Goal: Communication & Community: Answer question/provide support

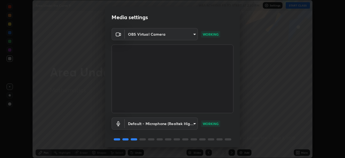
scroll to position [19, 0]
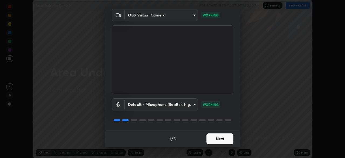
click at [220, 137] on button "Next" at bounding box center [220, 138] width 27 height 11
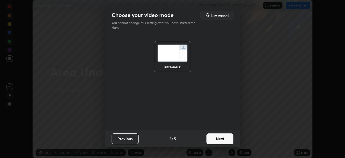
scroll to position [0, 0]
click at [229, 141] on button "Next" at bounding box center [220, 138] width 27 height 11
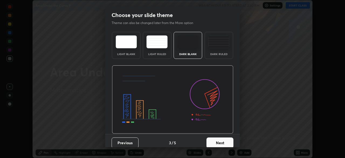
click at [229, 143] on button "Next" at bounding box center [220, 142] width 27 height 11
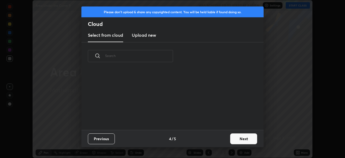
click at [241, 140] on button "Next" at bounding box center [243, 138] width 27 height 11
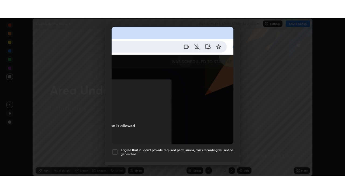
scroll to position [129, 0]
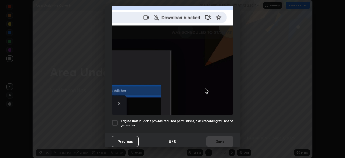
click at [115, 121] on div at bounding box center [115, 122] width 6 height 6
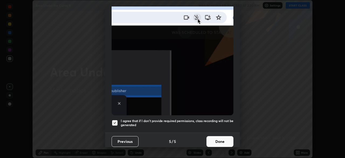
click at [219, 139] on button "Done" at bounding box center [220, 141] width 27 height 11
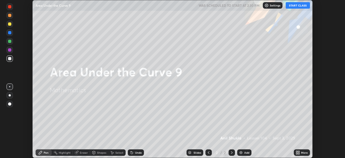
click at [296, 7] on button "START CLASS" at bounding box center [298, 5] width 24 height 6
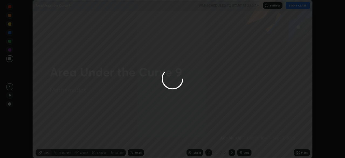
click at [297, 152] on div at bounding box center [172, 79] width 345 height 158
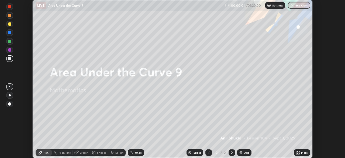
click at [298, 153] on icon at bounding box center [298, 153] width 1 height 1
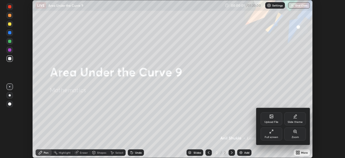
click at [274, 132] on div "Full screen" at bounding box center [272, 133] width 22 height 13
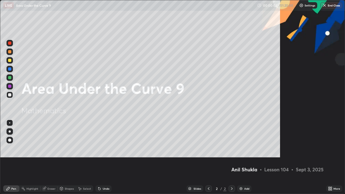
scroll to position [194, 345]
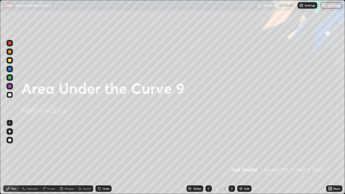
click at [11, 61] on div at bounding box center [9, 60] width 3 height 3
click at [10, 132] on div at bounding box center [10, 132] width 2 height 2
click at [10, 140] on div at bounding box center [9, 140] width 3 height 3
click at [10, 61] on div at bounding box center [9, 60] width 3 height 3
click at [232, 157] on icon at bounding box center [232, 188] width 2 height 3
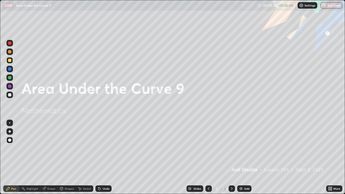
click at [243, 157] on div "Add" at bounding box center [244, 189] width 14 height 6
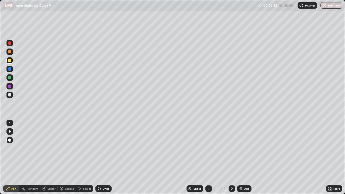
click at [53, 157] on div "Eraser" at bounding box center [51, 188] width 8 height 3
click at [50, 157] on div "Eraser" at bounding box center [51, 188] width 8 height 3
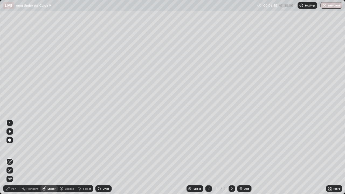
click at [12, 157] on div "Pen" at bounding box center [13, 188] width 5 height 3
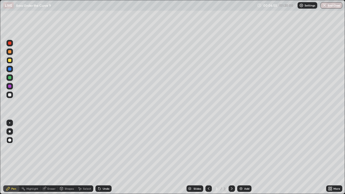
click at [9, 96] on div at bounding box center [9, 94] width 3 height 3
click at [8, 59] on div at bounding box center [9, 60] width 6 height 6
click at [103, 157] on div "Undo" at bounding box center [106, 188] width 7 height 3
click at [82, 157] on div "Select" at bounding box center [84, 189] width 17 height 6
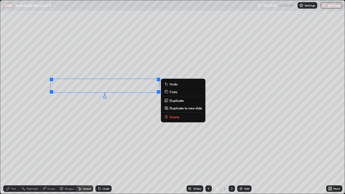
click at [81, 132] on div "0 ° Undo Copy Duplicate Duplicate to new slide Delete" at bounding box center [172, 97] width 345 height 194
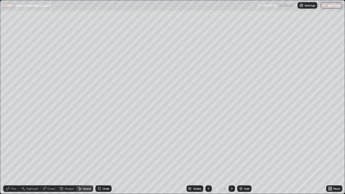
click at [15, 157] on div "Pen" at bounding box center [13, 188] width 5 height 3
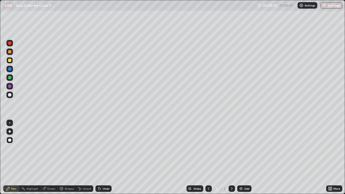
click at [10, 95] on div at bounding box center [9, 94] width 3 height 3
click at [10, 61] on div at bounding box center [9, 60] width 3 height 3
click at [11, 96] on div at bounding box center [9, 95] width 6 height 6
click at [9, 131] on div at bounding box center [10, 132] width 2 height 2
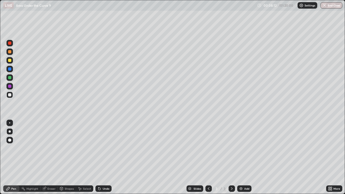
click at [10, 60] on div at bounding box center [9, 60] width 3 height 3
click at [106, 157] on div "Undo" at bounding box center [106, 188] width 7 height 3
click at [9, 96] on div at bounding box center [9, 94] width 3 height 3
click at [108, 157] on div "Undo" at bounding box center [106, 188] width 7 height 3
click at [107, 157] on div "Undo" at bounding box center [106, 188] width 7 height 3
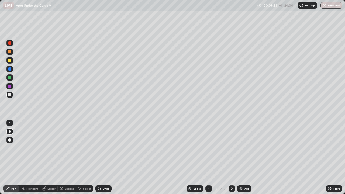
click at [107, 157] on div "Undo" at bounding box center [106, 188] width 7 height 3
click at [9, 60] on div at bounding box center [9, 60] width 3 height 3
click at [234, 157] on div at bounding box center [232, 189] width 6 height 6
click at [241, 157] on img at bounding box center [241, 189] width 4 height 4
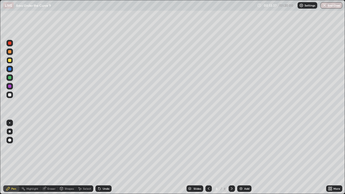
click at [10, 96] on div at bounding box center [9, 94] width 3 height 3
click at [9, 88] on div at bounding box center [9, 86] width 6 height 6
click at [9, 95] on div at bounding box center [9, 94] width 3 height 3
click at [11, 61] on div at bounding box center [9, 60] width 3 height 3
click at [11, 133] on div at bounding box center [9, 131] width 6 height 6
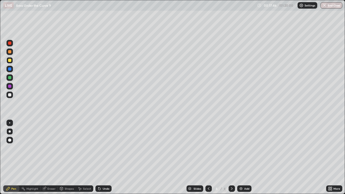
click at [231, 157] on icon at bounding box center [232, 189] width 4 height 4
click at [241, 157] on img at bounding box center [241, 189] width 4 height 4
click at [104, 157] on div "Undo" at bounding box center [106, 188] width 7 height 3
click at [105, 157] on div "Undo" at bounding box center [103, 189] width 16 height 6
click at [9, 95] on div at bounding box center [9, 94] width 3 height 3
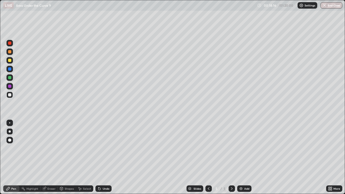
click at [11, 95] on div at bounding box center [9, 94] width 3 height 3
click at [104, 157] on div "Undo" at bounding box center [106, 188] width 7 height 3
click at [104, 157] on div "Undo" at bounding box center [103, 189] width 16 height 6
click at [105, 157] on div "Undo" at bounding box center [102, 188] width 18 height 11
click at [10, 96] on div at bounding box center [9, 94] width 3 height 3
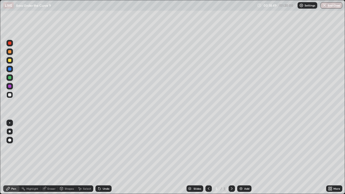
click at [10, 79] on div at bounding box center [9, 77] width 3 height 3
click at [10, 61] on div at bounding box center [9, 60] width 3 height 3
click at [10, 78] on div at bounding box center [9, 77] width 3 height 3
click at [10, 94] on div at bounding box center [9, 94] width 3 height 3
click at [10, 87] on div at bounding box center [9, 86] width 3 height 3
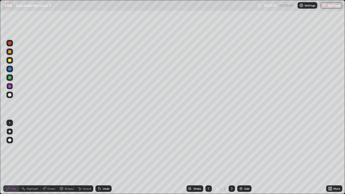
click at [230, 157] on icon at bounding box center [232, 189] width 4 height 4
click at [242, 157] on img at bounding box center [241, 189] width 4 height 4
click at [10, 60] on div at bounding box center [9, 60] width 3 height 3
click at [9, 95] on div at bounding box center [9, 94] width 3 height 3
click at [10, 79] on div at bounding box center [9, 77] width 6 height 6
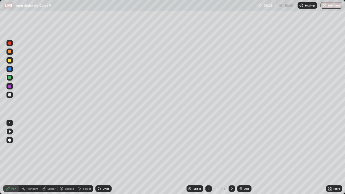
click at [10, 95] on div at bounding box center [9, 94] width 3 height 3
click at [9, 78] on div at bounding box center [9, 77] width 3 height 3
click at [103, 157] on div "Undo" at bounding box center [103, 189] width 16 height 6
click at [49, 157] on div "Eraser" at bounding box center [51, 188] width 8 height 3
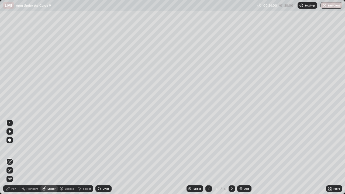
click at [15, 157] on div "Pen" at bounding box center [13, 188] width 5 height 3
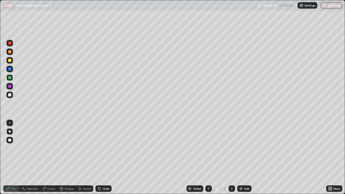
click at [10, 94] on div at bounding box center [9, 94] width 3 height 3
click at [106, 157] on div "Undo" at bounding box center [106, 188] width 7 height 3
click at [68, 157] on div "Shapes" at bounding box center [69, 188] width 9 height 3
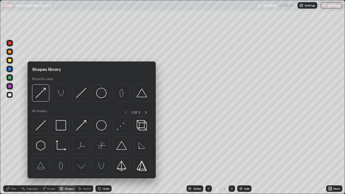
click at [53, 157] on div "Eraser" at bounding box center [51, 188] width 8 height 3
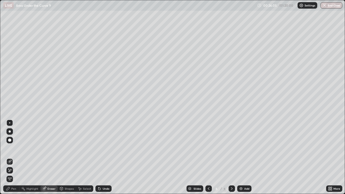
click at [15, 157] on div "Pen" at bounding box center [13, 188] width 5 height 3
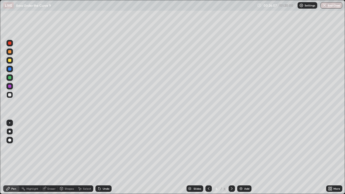
click at [52, 157] on div "Eraser" at bounding box center [51, 188] width 8 height 3
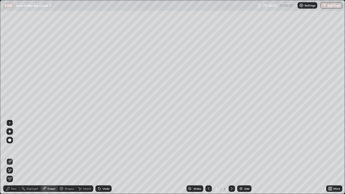
click at [15, 157] on div "Pen" at bounding box center [13, 188] width 5 height 3
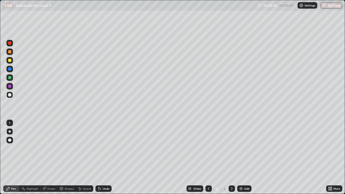
click at [9, 86] on div at bounding box center [9, 86] width 3 height 3
click at [11, 61] on div at bounding box center [9, 60] width 3 height 3
click at [231, 157] on icon at bounding box center [232, 189] width 4 height 4
click at [247, 157] on div "Add" at bounding box center [244, 189] width 14 height 6
click at [105, 157] on div "Undo" at bounding box center [106, 188] width 7 height 3
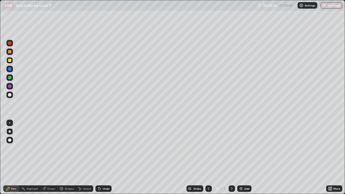
click at [105, 157] on div "Undo" at bounding box center [106, 188] width 7 height 3
click at [105, 157] on div "Undo" at bounding box center [103, 189] width 16 height 6
click at [8, 94] on div at bounding box center [9, 94] width 3 height 3
click at [9, 95] on div at bounding box center [9, 94] width 3 height 3
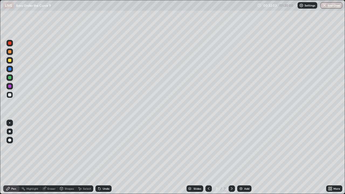
click at [11, 85] on div at bounding box center [9, 86] width 3 height 3
click at [10, 94] on div at bounding box center [9, 94] width 3 height 3
click at [11, 86] on div at bounding box center [9, 86] width 3 height 3
click at [50, 157] on div "Eraser" at bounding box center [51, 188] width 8 height 3
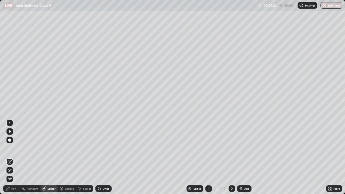
click at [11, 157] on div "Pen" at bounding box center [13, 188] width 5 height 3
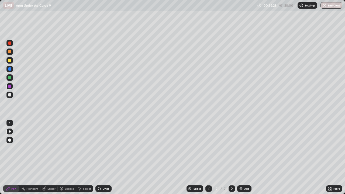
click at [9, 95] on div at bounding box center [9, 94] width 3 height 3
click at [104, 157] on div "Undo" at bounding box center [106, 188] width 7 height 3
click at [108, 157] on div "Undo" at bounding box center [106, 188] width 7 height 3
click at [50, 157] on div "Eraser" at bounding box center [51, 188] width 8 height 3
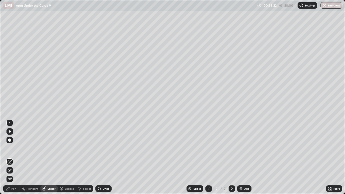
click at [13, 157] on div "Pen" at bounding box center [13, 188] width 5 height 3
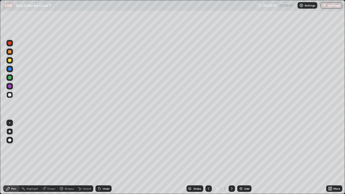
click at [9, 80] on div at bounding box center [9, 77] width 6 height 6
click at [9, 86] on div at bounding box center [9, 86] width 3 height 3
click at [7, 95] on div at bounding box center [9, 95] width 6 height 6
click at [53, 157] on div "Eraser" at bounding box center [51, 188] width 8 height 3
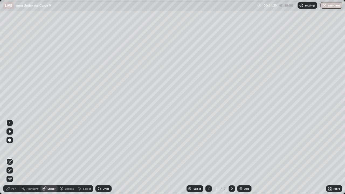
click at [12, 157] on div "Pen" at bounding box center [11, 189] width 16 height 6
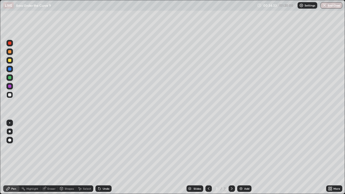
click at [54, 157] on div "Eraser" at bounding box center [51, 188] width 8 height 3
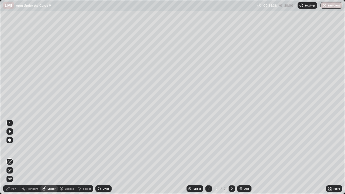
click at [13, 157] on div "Pen" at bounding box center [13, 188] width 5 height 3
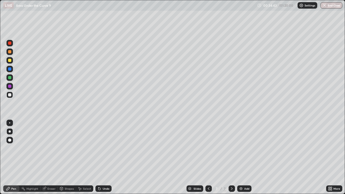
click at [50, 157] on div "Eraser" at bounding box center [51, 188] width 8 height 3
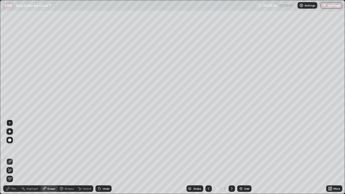
click at [15, 157] on div "Pen" at bounding box center [13, 188] width 5 height 3
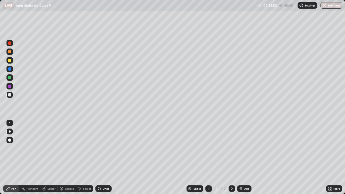
click at [48, 157] on div "Eraser" at bounding box center [51, 188] width 8 height 3
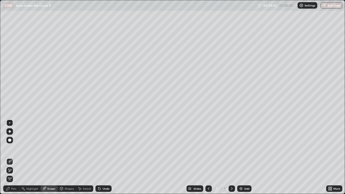
click at [15, 157] on div "Pen" at bounding box center [13, 188] width 5 height 3
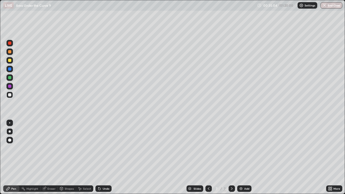
click at [52, 157] on div "Eraser" at bounding box center [51, 188] width 8 height 3
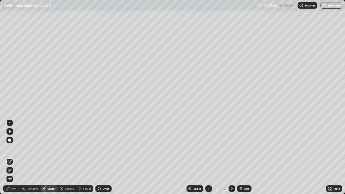
click at [16, 157] on div "Pen" at bounding box center [13, 188] width 5 height 3
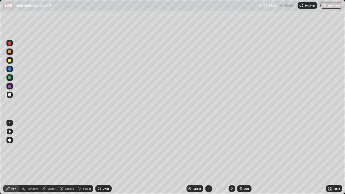
click at [50, 157] on div "Eraser" at bounding box center [51, 188] width 8 height 3
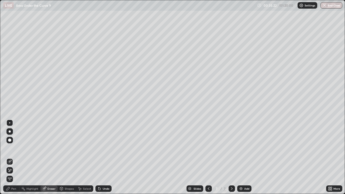
click at [15, 157] on div "Pen" at bounding box center [13, 188] width 5 height 3
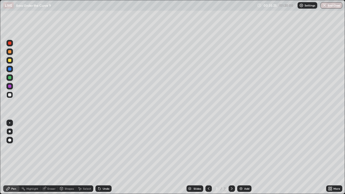
click at [52, 157] on div "Eraser" at bounding box center [48, 189] width 17 height 6
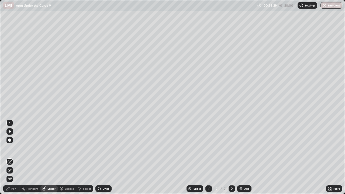
click at [12, 157] on div "Pen" at bounding box center [11, 189] width 16 height 6
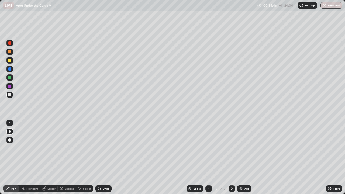
click at [11, 87] on div at bounding box center [9, 86] width 3 height 3
click at [11, 95] on div at bounding box center [9, 94] width 3 height 3
click at [11, 78] on div at bounding box center [9, 77] width 3 height 3
click at [84, 157] on div "Select" at bounding box center [87, 188] width 8 height 3
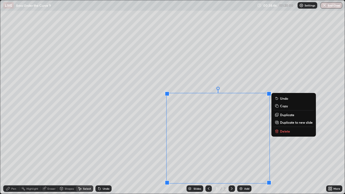
click at [105, 157] on div "Undo" at bounding box center [106, 188] width 7 height 3
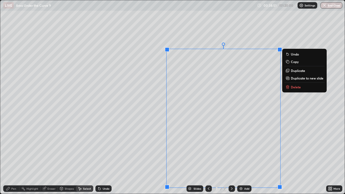
click at [291, 87] on button "Delete" at bounding box center [304, 87] width 40 height 6
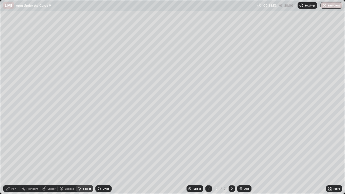
click at [14, 157] on div "Pen" at bounding box center [13, 188] width 5 height 3
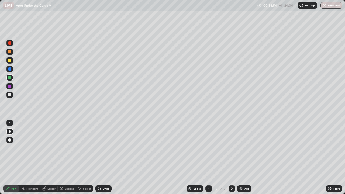
click at [48, 157] on div "Eraser" at bounding box center [51, 188] width 8 height 3
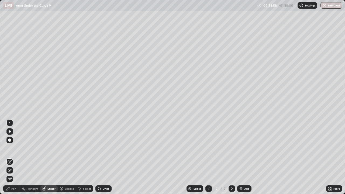
click at [15, 157] on div "Pen" at bounding box center [13, 188] width 5 height 3
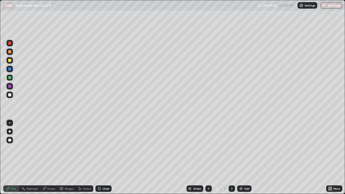
click at [9, 96] on div at bounding box center [9, 94] width 3 height 3
click at [105, 157] on div "Undo" at bounding box center [106, 188] width 7 height 3
click at [107, 157] on div "Undo" at bounding box center [103, 189] width 16 height 6
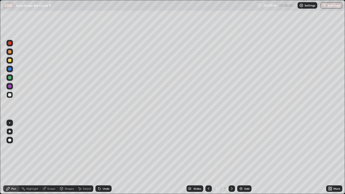
click at [107, 157] on div "Undo" at bounding box center [106, 188] width 7 height 3
click at [106, 157] on div "Undo" at bounding box center [106, 188] width 7 height 3
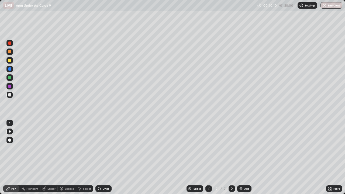
click at [47, 157] on div "Eraser" at bounding box center [48, 189] width 17 height 6
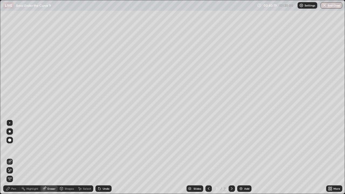
click at [11, 157] on div "Pen" at bounding box center [13, 188] width 5 height 3
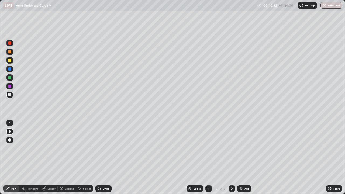
click at [52, 157] on div "Eraser" at bounding box center [51, 188] width 8 height 3
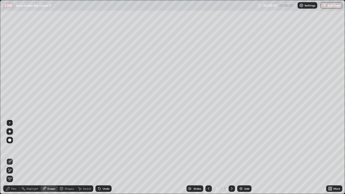
click at [11, 157] on div "Pen" at bounding box center [11, 189] width 16 height 6
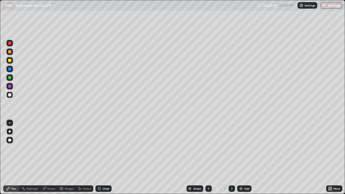
click at [67, 157] on div "Shapes" at bounding box center [69, 188] width 9 height 3
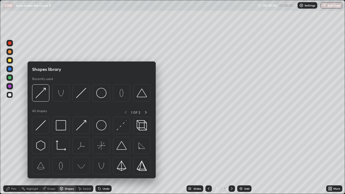
click at [52, 157] on div "Eraser" at bounding box center [51, 188] width 8 height 3
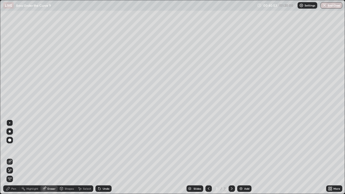
click at [13, 157] on div "Pen" at bounding box center [11, 189] width 16 height 6
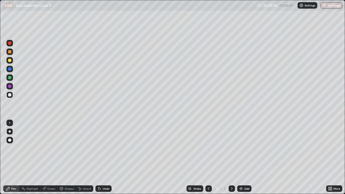
click at [9, 86] on div at bounding box center [9, 86] width 3 height 3
click at [52, 157] on div "Eraser" at bounding box center [51, 188] width 8 height 3
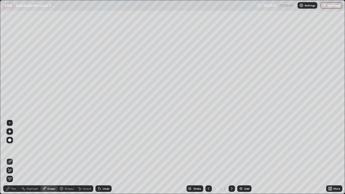
click at [10, 157] on div "Pen" at bounding box center [11, 189] width 16 height 6
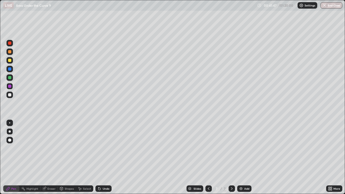
click at [10, 95] on div at bounding box center [9, 94] width 3 height 3
click at [9, 86] on div at bounding box center [9, 86] width 3 height 3
click at [9, 62] on div at bounding box center [9, 60] width 3 height 3
click at [9, 133] on div at bounding box center [9, 131] width 6 height 6
click at [9, 141] on div at bounding box center [9, 140] width 3 height 3
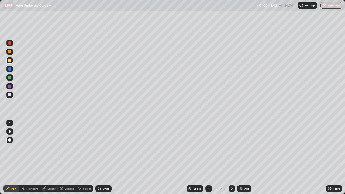
click at [231, 157] on icon at bounding box center [232, 189] width 4 height 4
click at [241, 157] on img at bounding box center [241, 189] width 4 height 4
click at [9, 95] on div at bounding box center [9, 94] width 3 height 3
click at [103, 157] on div "Undo" at bounding box center [106, 188] width 7 height 3
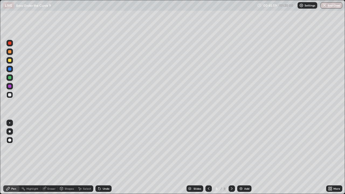
click at [103, 157] on div "Undo" at bounding box center [106, 188] width 7 height 3
click at [104, 157] on div "Undo" at bounding box center [106, 188] width 7 height 3
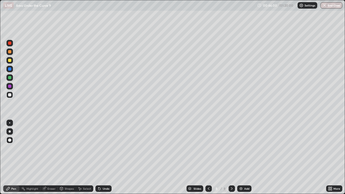
click at [104, 157] on div "Undo" at bounding box center [106, 188] width 7 height 3
click at [104, 157] on div "Undo" at bounding box center [103, 189] width 16 height 6
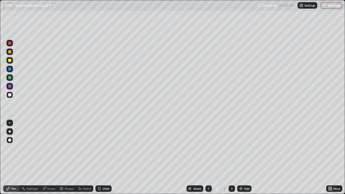
click at [104, 157] on div "Undo" at bounding box center [103, 189] width 16 height 6
click at [8, 95] on div at bounding box center [9, 94] width 3 height 3
click at [10, 86] on div at bounding box center [9, 86] width 3 height 3
click at [50, 157] on div "Eraser" at bounding box center [51, 188] width 8 height 3
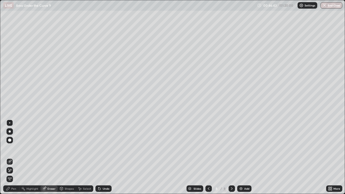
click at [11, 157] on div "Pen" at bounding box center [11, 189] width 16 height 6
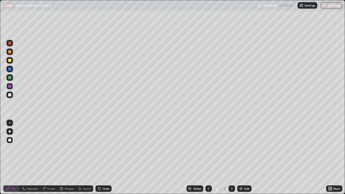
click at [9, 59] on div at bounding box center [9, 60] width 3 height 3
click at [51, 157] on div "Eraser" at bounding box center [48, 189] width 17 height 6
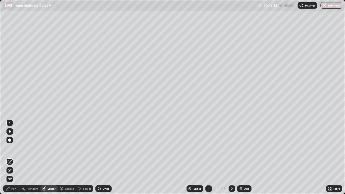
click at [8, 157] on div "Pen" at bounding box center [11, 189] width 16 height 6
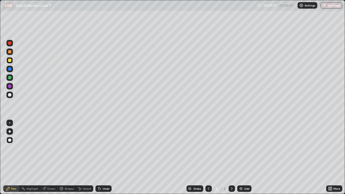
click at [47, 157] on div "Eraser" at bounding box center [51, 188] width 8 height 3
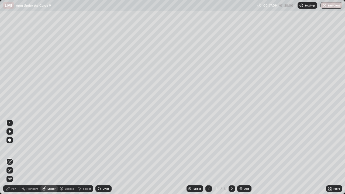
click at [84, 157] on div "Select" at bounding box center [87, 188] width 8 height 3
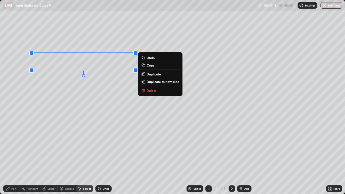
click at [12, 157] on div "Pen" at bounding box center [13, 188] width 5 height 3
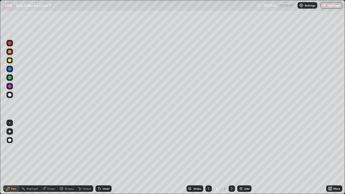
click at [107, 157] on div "Undo" at bounding box center [106, 188] width 7 height 3
click at [108, 157] on div "Undo" at bounding box center [103, 189] width 16 height 6
click at [110, 157] on div "Undo" at bounding box center [103, 189] width 16 height 6
click at [110, 157] on div "Undo" at bounding box center [102, 188] width 18 height 11
click at [106, 157] on div "Undo" at bounding box center [106, 188] width 7 height 3
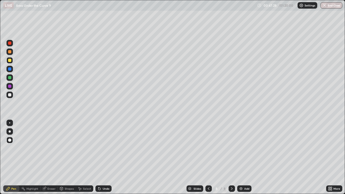
click at [103, 157] on div "Undo" at bounding box center [106, 188] width 7 height 3
click at [103, 157] on div "Undo" at bounding box center [103, 189] width 16 height 6
click at [104, 157] on div "Undo" at bounding box center [102, 188] width 18 height 11
click at [104, 157] on div "Undo" at bounding box center [103, 189] width 16 height 6
click at [105, 157] on div "Undo" at bounding box center [103, 189] width 16 height 6
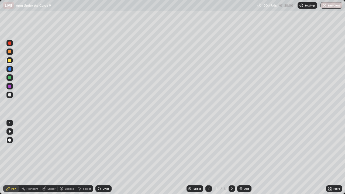
click at [105, 157] on div "Undo" at bounding box center [103, 189] width 16 height 6
click at [11, 95] on div at bounding box center [9, 94] width 3 height 3
click at [11, 79] on div at bounding box center [9, 77] width 3 height 3
click at [10, 61] on div at bounding box center [9, 60] width 3 height 3
click at [10, 133] on div at bounding box center [9, 131] width 6 height 6
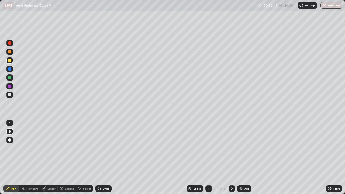
click at [233, 157] on div at bounding box center [232, 189] width 6 height 6
click at [245, 157] on div "Add" at bounding box center [246, 188] width 5 height 3
click at [9, 142] on div at bounding box center [9, 140] width 6 height 6
click at [9, 94] on div at bounding box center [9, 94] width 3 height 3
click at [104, 157] on div "Undo" at bounding box center [106, 188] width 7 height 3
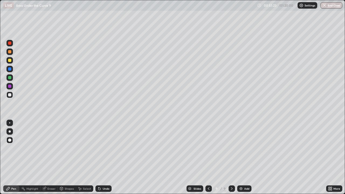
click at [104, 157] on div "Undo" at bounding box center [106, 188] width 7 height 3
click at [106, 157] on div "Undo" at bounding box center [106, 188] width 7 height 3
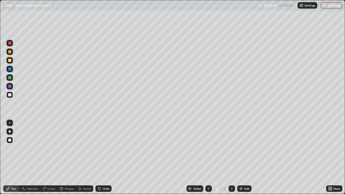
click at [106, 157] on div "Undo" at bounding box center [106, 188] width 7 height 3
click at [106, 157] on div "Undo" at bounding box center [103, 189] width 16 height 6
click at [105, 157] on div "Undo" at bounding box center [103, 189] width 16 height 6
click at [104, 157] on div "Undo" at bounding box center [106, 188] width 7 height 3
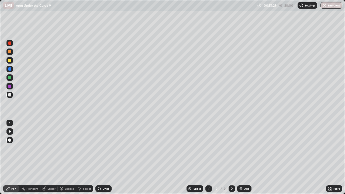
click at [104, 157] on div "Undo" at bounding box center [106, 188] width 7 height 3
click at [53, 157] on div "Eraser" at bounding box center [51, 188] width 8 height 3
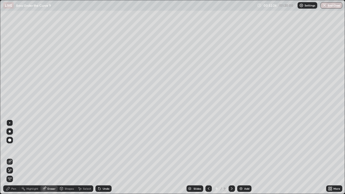
click at [13, 157] on div "Pen" at bounding box center [13, 188] width 5 height 3
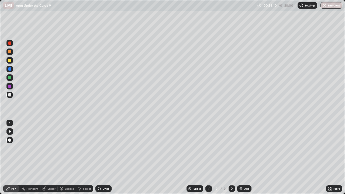
click at [9, 87] on div at bounding box center [9, 86] width 3 height 3
click at [10, 131] on div at bounding box center [10, 132] width 2 height 2
click at [106, 157] on div "Undo" at bounding box center [103, 189] width 16 height 6
click at [106, 157] on div "Undo" at bounding box center [106, 188] width 7 height 3
click at [10, 78] on div at bounding box center [9, 77] width 3 height 3
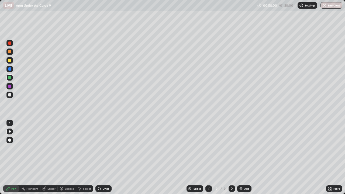
click at [9, 61] on div at bounding box center [9, 60] width 3 height 3
click at [231, 157] on icon at bounding box center [232, 188] width 2 height 3
click at [243, 157] on div "Add" at bounding box center [244, 189] width 14 height 6
click at [103, 157] on div "Undo" at bounding box center [103, 189] width 16 height 6
click at [104, 157] on div "Undo" at bounding box center [102, 188] width 18 height 11
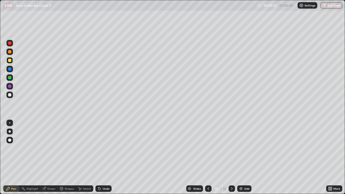
click at [104, 157] on div "Undo" at bounding box center [106, 188] width 7 height 3
click at [103, 157] on div "Undo" at bounding box center [103, 189] width 16 height 6
click at [11, 95] on div at bounding box center [9, 94] width 3 height 3
click at [104, 157] on div "Undo" at bounding box center [106, 188] width 7 height 3
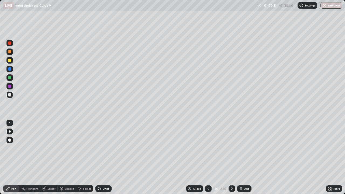
click at [106, 157] on div "Undo" at bounding box center [106, 188] width 7 height 3
click at [101, 157] on div "Undo" at bounding box center [103, 189] width 16 height 6
click at [109, 157] on div "Undo" at bounding box center [103, 189] width 16 height 6
click at [107, 157] on div "Undo" at bounding box center [106, 188] width 7 height 3
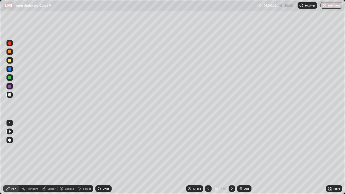
click at [106, 157] on div "Undo" at bounding box center [103, 189] width 16 height 6
click at [106, 157] on div "Undo" at bounding box center [106, 188] width 7 height 3
click at [102, 157] on div "Undo" at bounding box center [103, 189] width 16 height 6
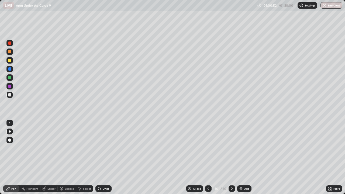
click at [103, 157] on div "Undo" at bounding box center [106, 188] width 7 height 3
click at [10, 78] on div at bounding box center [9, 77] width 3 height 3
click at [105, 157] on div "Undo" at bounding box center [106, 188] width 7 height 3
click at [104, 157] on div "Undo" at bounding box center [106, 188] width 7 height 3
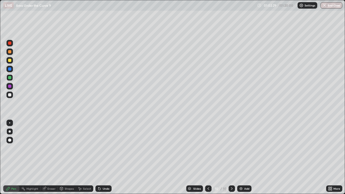
click at [103, 157] on div "Undo" at bounding box center [106, 188] width 7 height 3
click at [54, 157] on div "Eraser" at bounding box center [51, 188] width 8 height 3
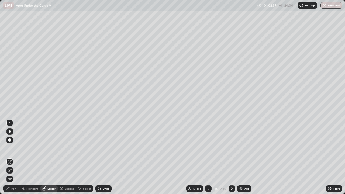
click at [13, 157] on div "Pen" at bounding box center [13, 188] width 5 height 3
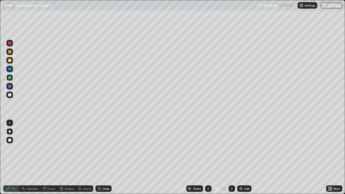
click at [207, 157] on icon at bounding box center [208, 189] width 4 height 4
click at [10, 60] on div at bounding box center [9, 60] width 3 height 3
click at [10, 132] on div at bounding box center [10, 132] width 2 height 2
click at [232, 157] on icon at bounding box center [232, 189] width 4 height 4
click at [242, 157] on img at bounding box center [241, 189] width 4 height 4
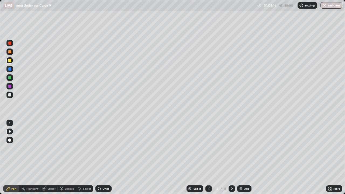
click at [208, 157] on icon at bounding box center [209, 189] width 4 height 4
click at [209, 157] on icon at bounding box center [209, 189] width 4 height 4
click at [231, 157] on icon at bounding box center [232, 189] width 4 height 4
click at [230, 157] on icon at bounding box center [232, 189] width 4 height 4
click at [210, 157] on div at bounding box center [208, 189] width 6 height 6
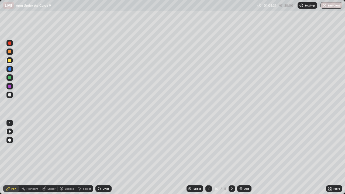
click at [208, 157] on icon at bounding box center [209, 189] width 4 height 4
click at [232, 157] on icon at bounding box center [232, 189] width 4 height 4
click at [234, 157] on icon at bounding box center [232, 189] width 4 height 4
click at [208, 157] on icon at bounding box center [209, 189] width 4 height 4
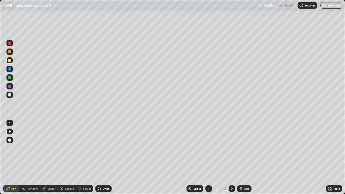
click at [230, 157] on icon at bounding box center [232, 189] width 4 height 4
click at [231, 157] on icon at bounding box center [232, 189] width 4 height 4
click at [11, 95] on div at bounding box center [9, 94] width 3 height 3
click at [105, 157] on div "Undo" at bounding box center [106, 188] width 7 height 3
click at [106, 157] on div "Undo" at bounding box center [106, 188] width 7 height 3
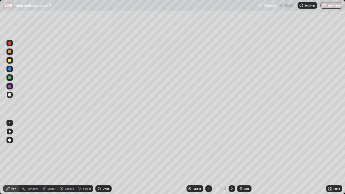
click at [105, 157] on div "Undo" at bounding box center [102, 188] width 18 height 11
click at [10, 61] on div at bounding box center [9, 60] width 3 height 3
click at [12, 52] on div at bounding box center [9, 52] width 6 height 6
click at [9, 95] on div at bounding box center [9, 94] width 3 height 3
click at [101, 157] on icon at bounding box center [99, 189] width 4 height 4
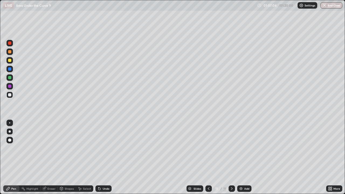
click at [102, 157] on div "Undo" at bounding box center [103, 189] width 16 height 6
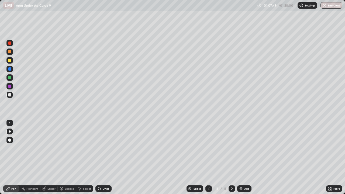
click at [101, 157] on div "Undo" at bounding box center [103, 189] width 16 height 6
click at [12, 59] on div at bounding box center [9, 60] width 6 height 6
click at [232, 157] on icon at bounding box center [232, 188] width 2 height 3
click at [233, 157] on icon at bounding box center [232, 189] width 4 height 4
click at [242, 157] on img at bounding box center [241, 189] width 4 height 4
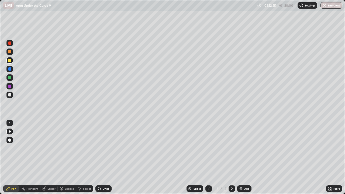
click at [10, 94] on div at bounding box center [9, 94] width 3 height 3
click at [10, 86] on div at bounding box center [9, 86] width 3 height 3
click at [105, 157] on div "Undo" at bounding box center [106, 188] width 7 height 3
click at [104, 157] on div "Undo" at bounding box center [103, 189] width 16 height 6
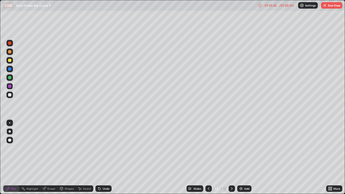
click at [105, 157] on div "Undo" at bounding box center [102, 188] width 18 height 11
click at [85, 157] on div "Select" at bounding box center [87, 188] width 8 height 3
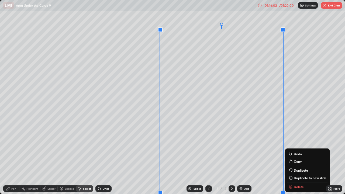
click at [297, 157] on p "Duplicate to new slide" at bounding box center [310, 178] width 33 height 4
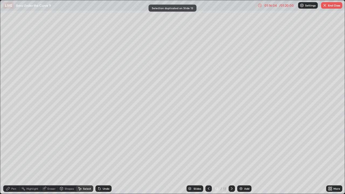
click at [12, 157] on div "Pen" at bounding box center [11, 189] width 16 height 6
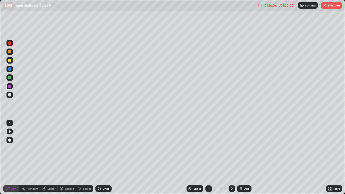
click at [9, 94] on div at bounding box center [9, 94] width 3 height 3
click at [10, 43] on div at bounding box center [9, 43] width 3 height 3
click at [100, 157] on icon at bounding box center [99, 189] width 4 height 4
click at [101, 157] on div "Undo" at bounding box center [103, 189] width 16 height 6
click at [208, 157] on icon at bounding box center [209, 189] width 4 height 4
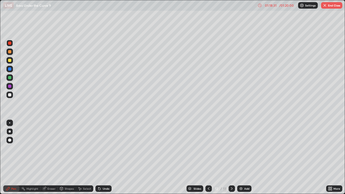
click at [49, 157] on div "Eraser" at bounding box center [51, 188] width 8 height 3
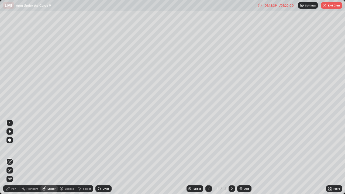
click at [11, 157] on div "Pen" at bounding box center [11, 189] width 16 height 6
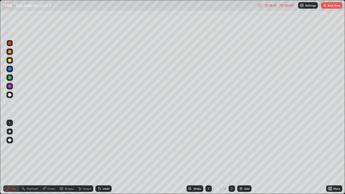
click at [10, 85] on div at bounding box center [9, 86] width 3 height 3
click at [52, 157] on div "Eraser" at bounding box center [51, 188] width 8 height 3
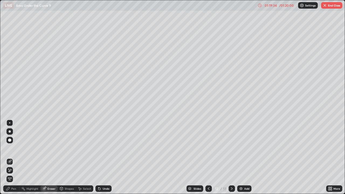
click at [12, 157] on div "Pen" at bounding box center [13, 188] width 5 height 3
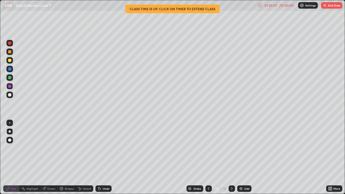
click at [231, 157] on icon at bounding box center [232, 188] width 2 height 3
click at [46, 157] on icon at bounding box center [44, 189] width 4 height 4
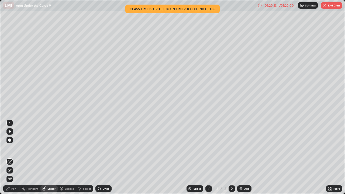
click at [10, 157] on icon at bounding box center [8, 189] width 4 height 4
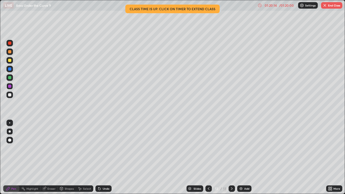
click at [9, 95] on div at bounding box center [9, 94] width 3 height 3
click at [208, 157] on icon at bounding box center [209, 189] width 4 height 4
click at [231, 157] on icon at bounding box center [232, 189] width 4 height 4
click at [87, 157] on div "Select" at bounding box center [87, 188] width 8 height 3
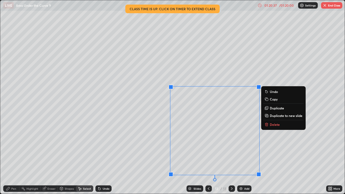
click at [271, 125] on p "Delete" at bounding box center [275, 124] width 10 height 4
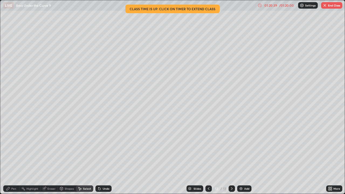
click at [51, 157] on div "Eraser" at bounding box center [51, 188] width 8 height 3
click at [12, 157] on div "Pen" at bounding box center [13, 188] width 5 height 3
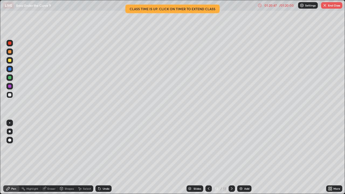
click at [10, 44] on div at bounding box center [9, 43] width 3 height 3
click at [49, 157] on div "Eraser" at bounding box center [51, 188] width 8 height 3
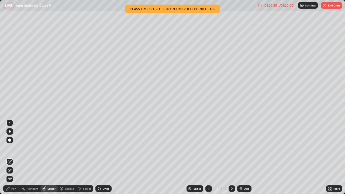
click at [11, 157] on div "Pen" at bounding box center [11, 189] width 16 height 6
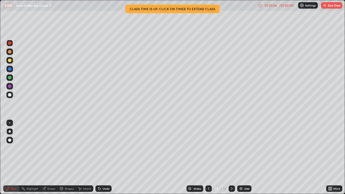
click at [208, 157] on icon at bounding box center [209, 189] width 4 height 4
click at [51, 157] on div "Eraser" at bounding box center [51, 188] width 8 height 3
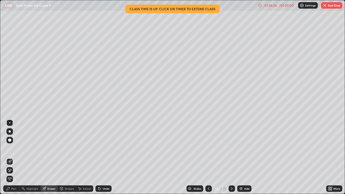
click at [84, 157] on div "Select" at bounding box center [87, 188] width 8 height 3
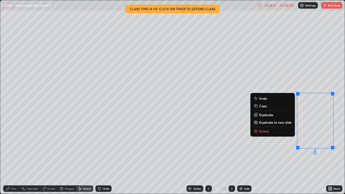
click at [280, 133] on button "Delete" at bounding box center [273, 131] width 40 height 6
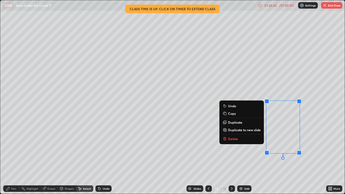
click at [253, 141] on button "Delete" at bounding box center [242, 139] width 40 height 6
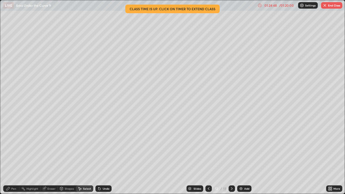
click at [15, 157] on div "Pen" at bounding box center [13, 188] width 5 height 3
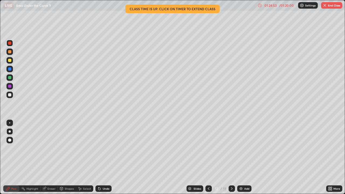
click at [245, 157] on div "Add" at bounding box center [246, 188] width 5 height 3
click at [68, 157] on div "Shapes" at bounding box center [69, 188] width 9 height 3
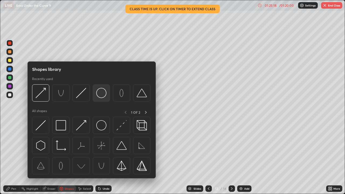
click at [104, 92] on img at bounding box center [101, 93] width 10 height 10
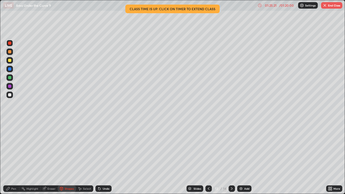
click at [11, 157] on div "Pen" at bounding box center [11, 189] width 16 height 6
click at [101, 157] on div "Undo" at bounding box center [102, 188] width 18 height 11
click at [105, 157] on div "Undo" at bounding box center [106, 188] width 7 height 3
click at [103, 157] on div "Undo" at bounding box center [106, 188] width 7 height 3
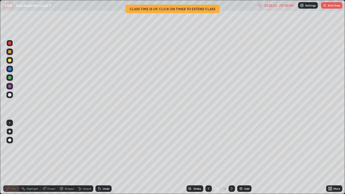
click at [101, 157] on div "Undo" at bounding box center [103, 189] width 16 height 6
click at [104, 157] on div "Undo" at bounding box center [103, 189] width 16 height 6
click at [102, 157] on div "Undo" at bounding box center [103, 189] width 16 height 6
click at [105, 157] on div "Undo" at bounding box center [103, 189] width 16 height 6
click at [106, 157] on div "Undo" at bounding box center [103, 189] width 16 height 6
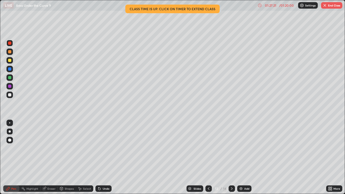
click at [106, 157] on div "Undo" at bounding box center [103, 189] width 16 height 6
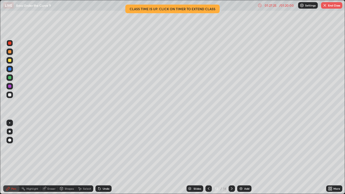
click at [66, 157] on div "Shapes" at bounding box center [67, 189] width 18 height 6
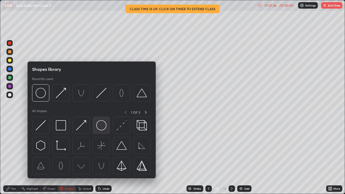
click at [102, 128] on img at bounding box center [101, 125] width 10 height 10
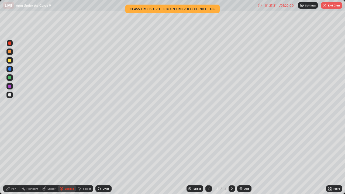
click at [101, 157] on div "Undo" at bounding box center [103, 189] width 16 height 6
click at [36, 157] on div "Highlight" at bounding box center [32, 188] width 12 height 3
click at [100, 157] on icon at bounding box center [99, 189] width 4 height 4
click at [11, 157] on icon at bounding box center [10, 162] width 4 height 4
click at [10, 157] on circle at bounding box center [10, 160] width 1 height 1
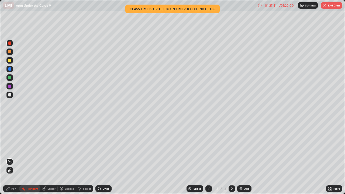
click at [15, 157] on div "Pen" at bounding box center [11, 189] width 16 height 6
click at [65, 157] on div "Shapes" at bounding box center [69, 188] width 9 height 3
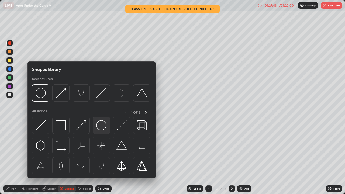
click at [104, 127] on img at bounding box center [101, 125] width 10 height 10
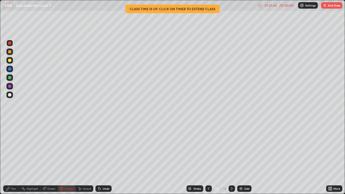
click at [12, 157] on div "Pen" at bounding box center [13, 188] width 5 height 3
click at [10, 123] on div at bounding box center [9, 122] width 1 height 1
click at [84, 157] on div "Select" at bounding box center [84, 189] width 17 height 6
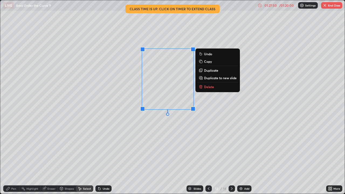
click at [208, 86] on p "Delete" at bounding box center [209, 87] width 10 height 4
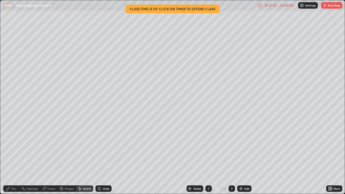
click at [69, 157] on div "Shapes" at bounding box center [69, 188] width 9 height 3
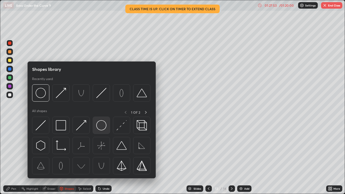
click at [98, 125] on img at bounding box center [101, 125] width 10 height 10
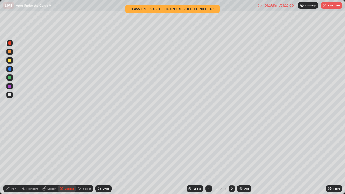
click at [68, 157] on div "Shapes" at bounding box center [69, 188] width 9 height 3
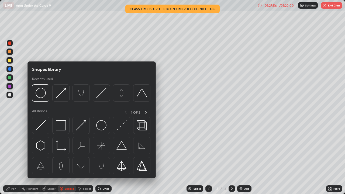
click at [13, 157] on div "Pen" at bounding box center [13, 188] width 5 height 3
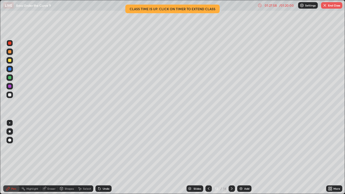
click at [72, 157] on div "Shapes" at bounding box center [67, 188] width 18 height 11
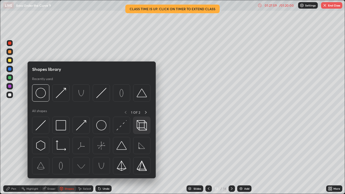
click at [143, 126] on img at bounding box center [142, 125] width 10 height 10
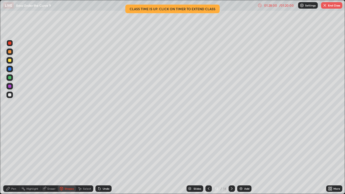
click at [11, 157] on div "Pen" at bounding box center [11, 189] width 16 height 6
click at [12, 139] on div at bounding box center [9, 140] width 6 height 6
click at [51, 157] on div "Eraser" at bounding box center [51, 188] width 8 height 3
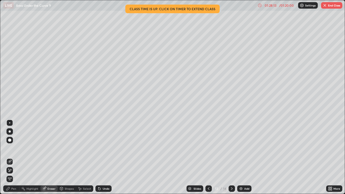
click at [69, 157] on div "Shapes" at bounding box center [67, 189] width 18 height 6
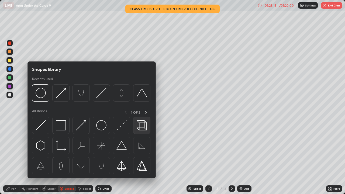
click at [138, 126] on img at bounding box center [142, 125] width 10 height 10
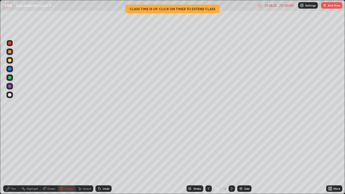
click at [66, 157] on div "Shapes" at bounding box center [69, 188] width 9 height 3
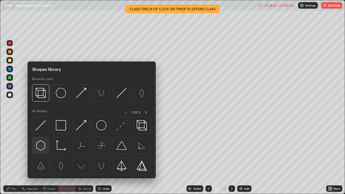
click at [44, 146] on img at bounding box center [41, 145] width 10 height 10
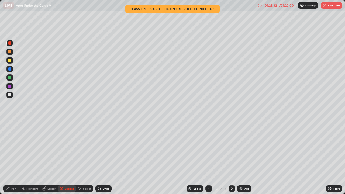
click at [90, 157] on div "Select" at bounding box center [84, 189] width 17 height 6
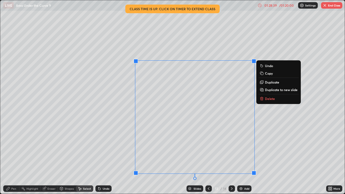
click at [266, 99] on p "Delete" at bounding box center [270, 99] width 10 height 4
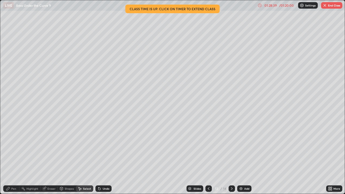
click at [268, 98] on div "0 ° Undo Copy Duplicate Duplicate to new slide Delete" at bounding box center [172, 97] width 345 height 194
click at [327, 2] on button "End Class" at bounding box center [331, 5] width 21 height 6
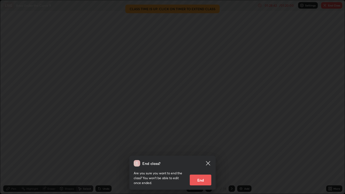
click at [327, 2] on div "End class? Are you sure you want to end the class? You won’t be able to edit on…" at bounding box center [172, 97] width 345 height 194
click at [327, 2] on div at bounding box center [172, 97] width 345 height 194
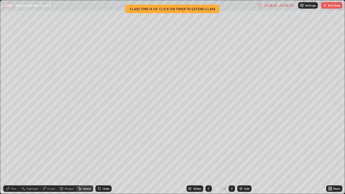
click at [327, 2] on button "End Class" at bounding box center [331, 5] width 21 height 6
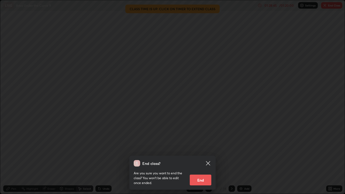
click at [203, 157] on button "End" at bounding box center [201, 180] width 22 height 11
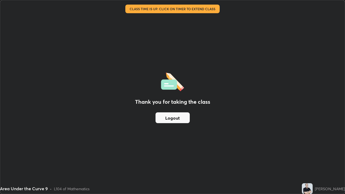
click at [178, 122] on button "Logout" at bounding box center [173, 117] width 34 height 11
click at [175, 120] on button "Logout" at bounding box center [173, 117] width 34 height 11
